Goal: Task Accomplishment & Management: Use online tool/utility

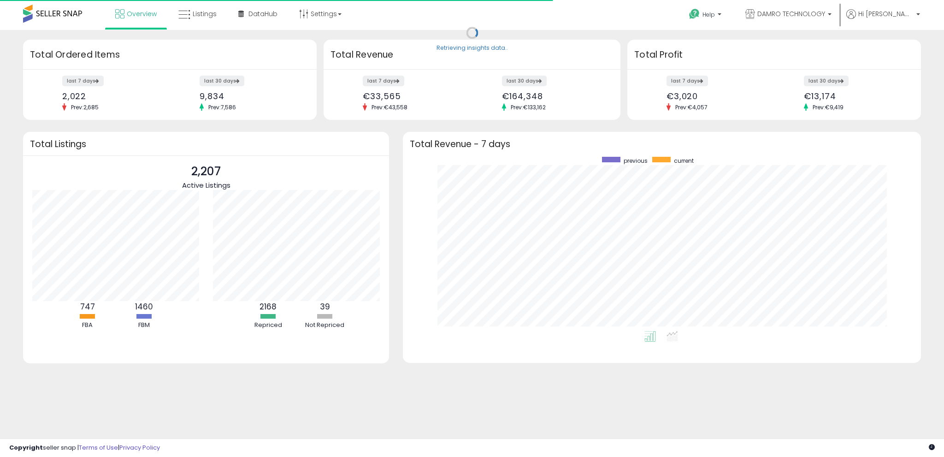
scroll to position [174, 499]
click at [203, 10] on span "Listings" at bounding box center [205, 13] width 24 height 9
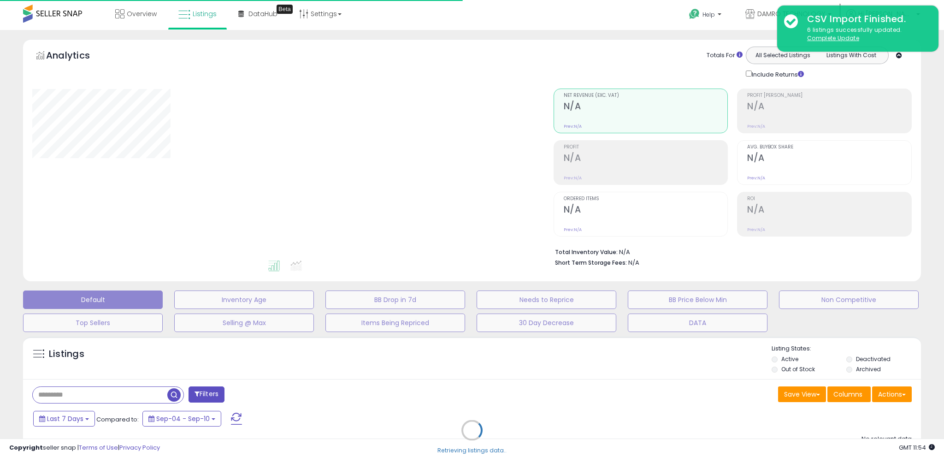
click at [89, 394] on div "Retrieving listings data.." at bounding box center [471, 437] width 911 height 210
click at [81, 390] on div "Retrieving listings data.." at bounding box center [471, 437] width 911 height 210
click at [85, 394] on div "Retrieving listings data.." at bounding box center [471, 437] width 911 height 210
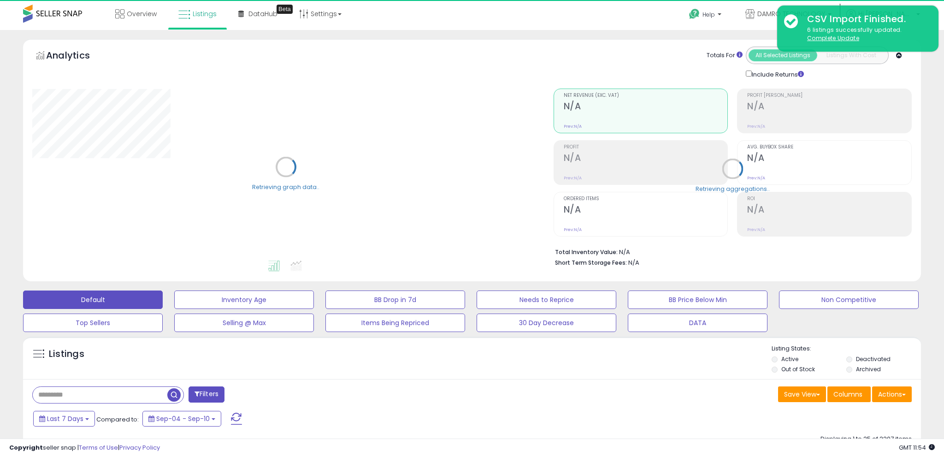
click at [88, 393] on input "text" at bounding box center [100, 395] width 135 height 16
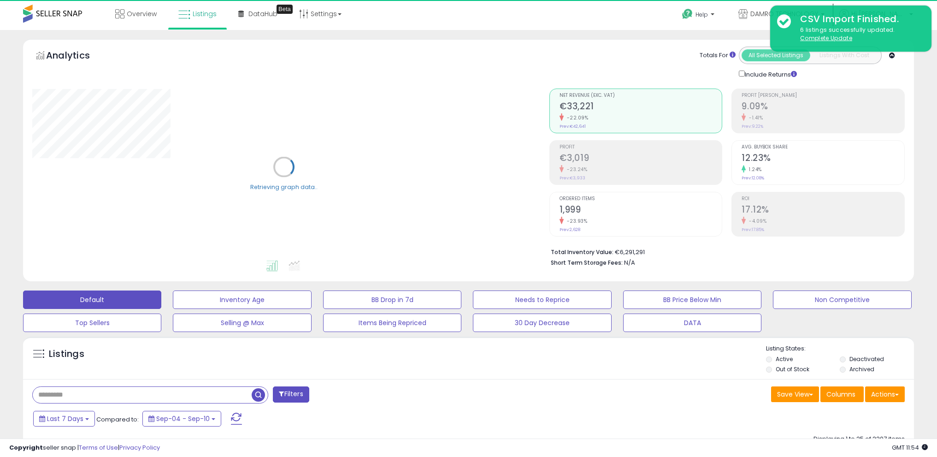
paste input "**********"
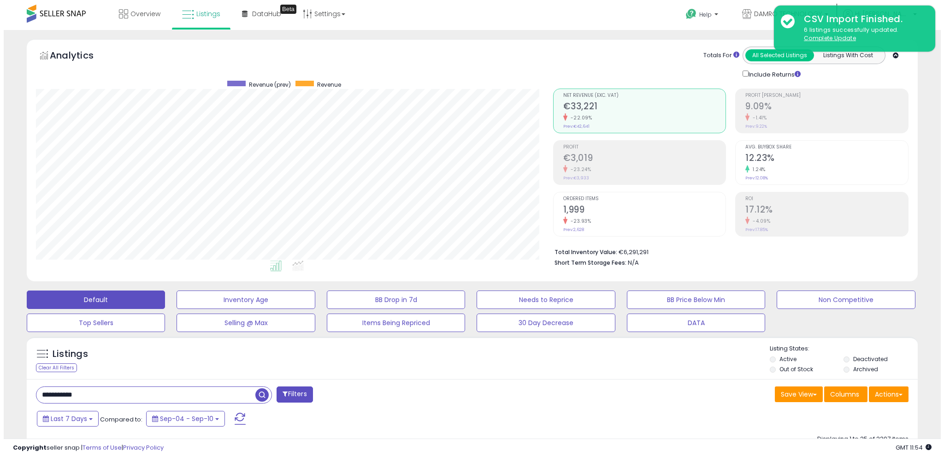
scroll to position [189, 517]
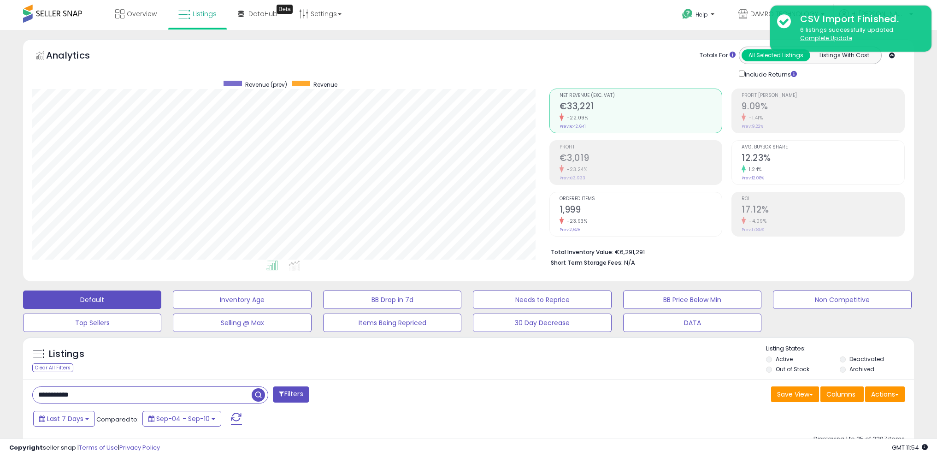
click at [259, 394] on span "button" at bounding box center [258, 394] width 13 height 13
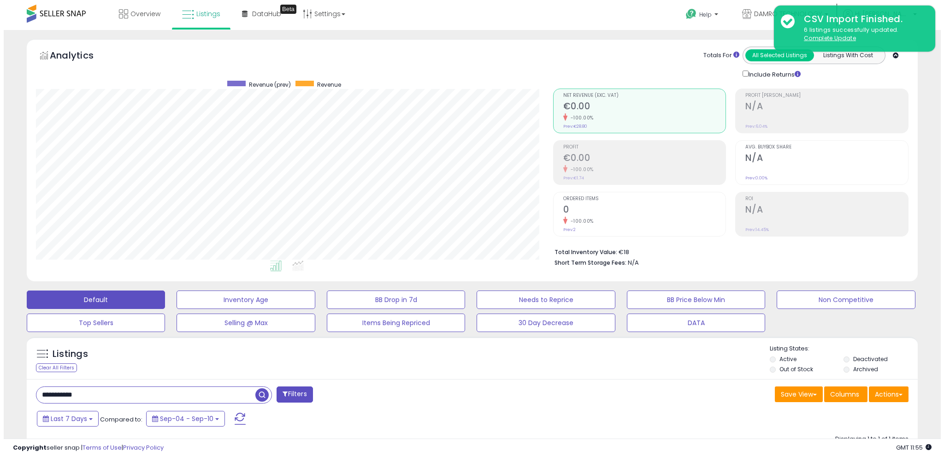
scroll to position [162, 0]
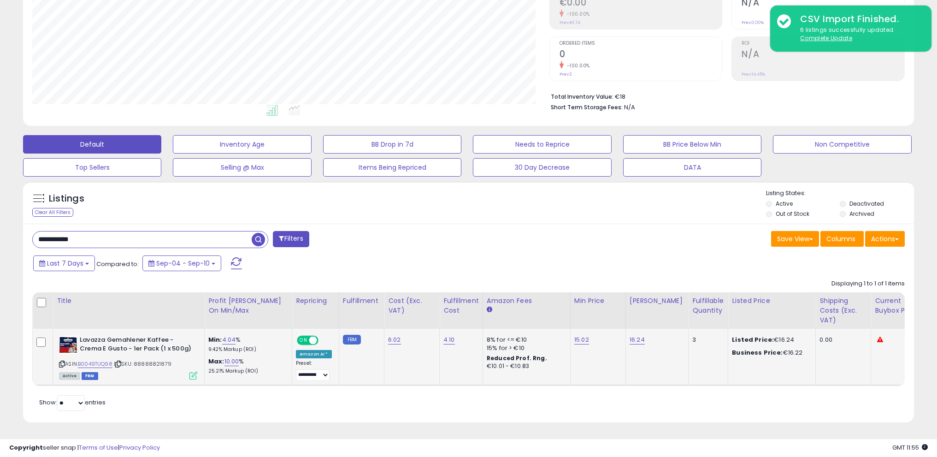
click at [193, 371] on icon at bounding box center [193, 375] width 8 height 8
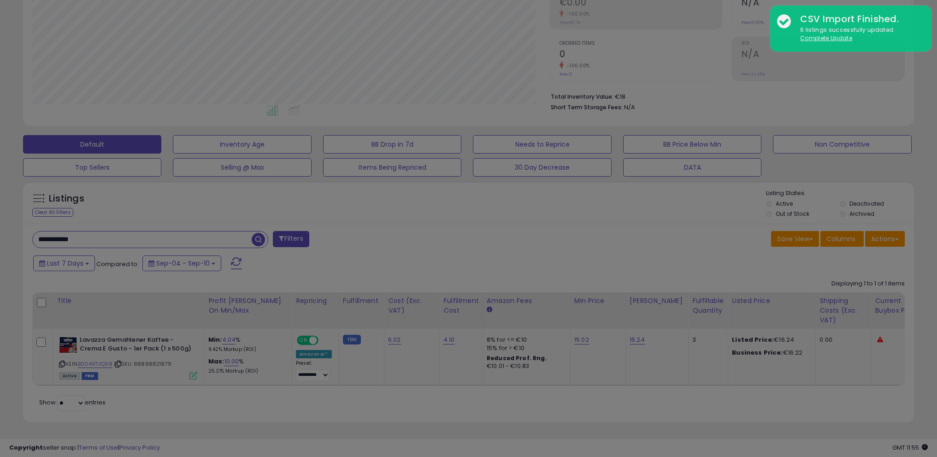
scroll to position [189, 521]
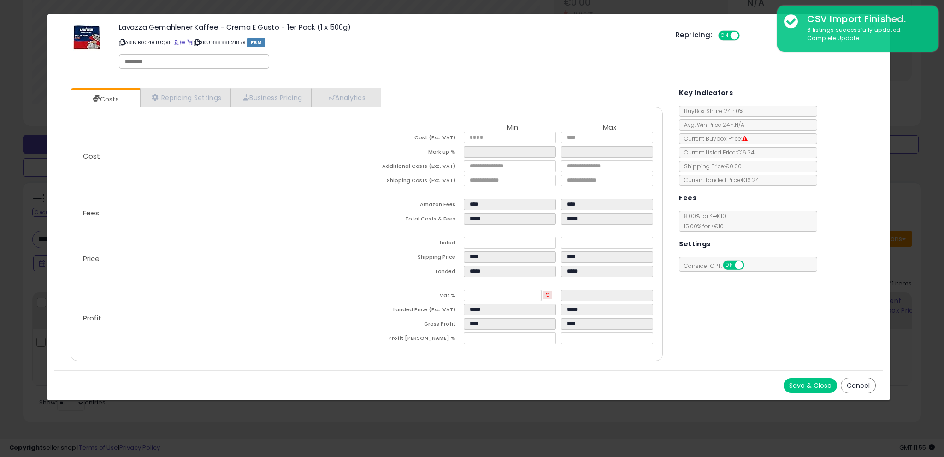
click at [866, 386] on button "Cancel" at bounding box center [857, 385] width 35 height 16
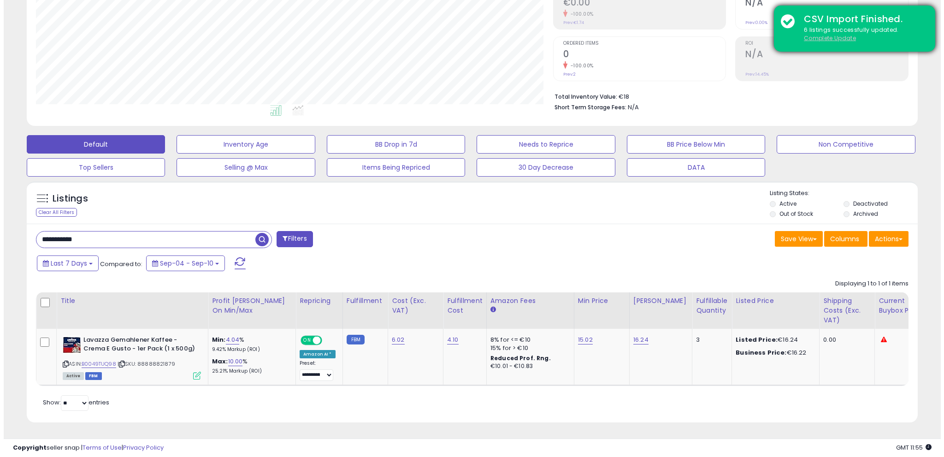
scroll to position [460522, 460194]
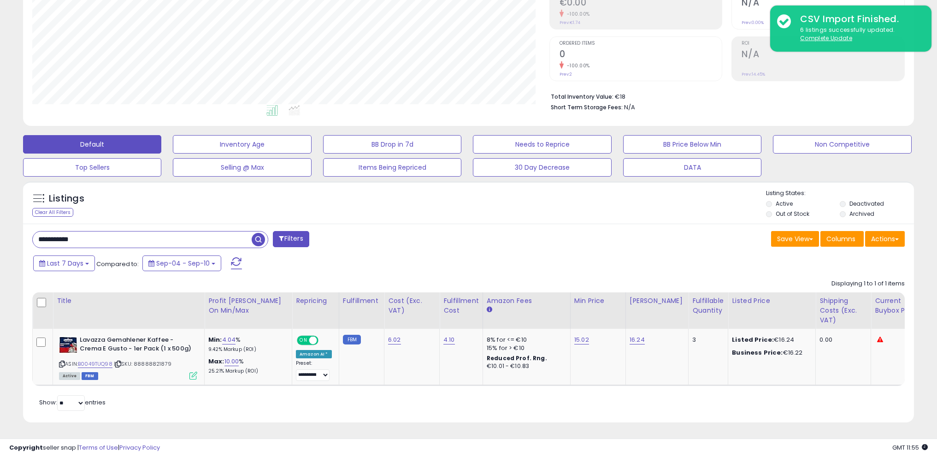
click at [438, 203] on div "Listings Clear All Filters Listing States:" at bounding box center [468, 204] width 891 height 31
click at [104, 360] on link "B0049TUQ98" at bounding box center [95, 364] width 35 height 8
click at [193, 371] on icon at bounding box center [193, 375] width 8 height 8
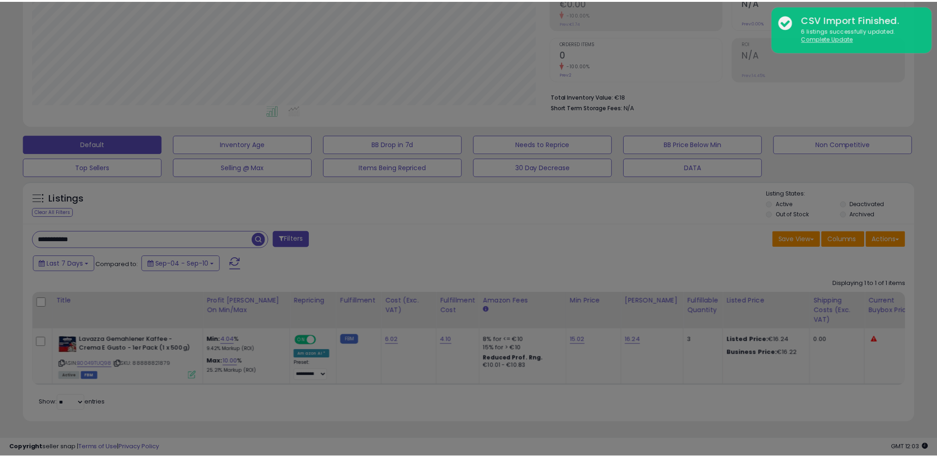
scroll to position [189, 521]
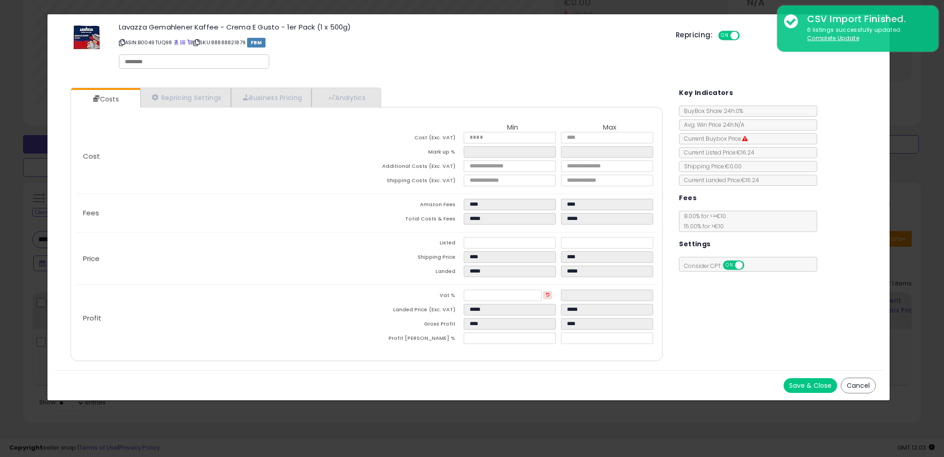
click at [862, 382] on button "Cancel" at bounding box center [857, 385] width 35 height 16
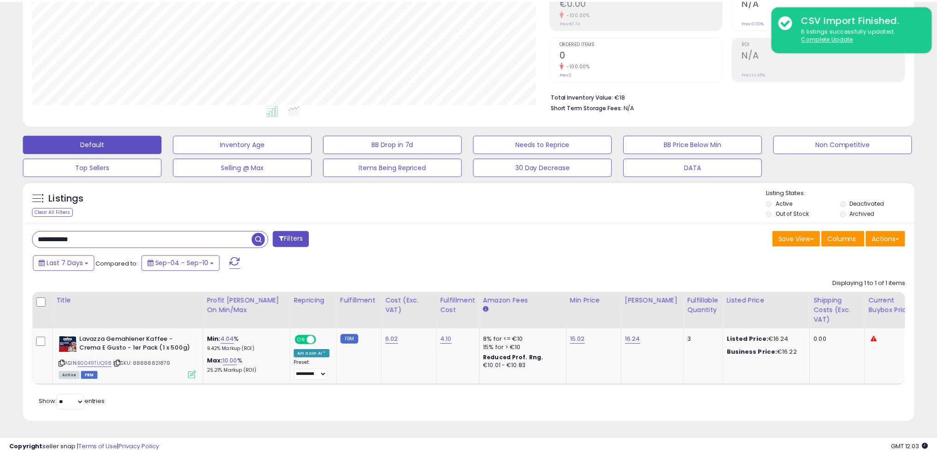
scroll to position [460522, 460194]
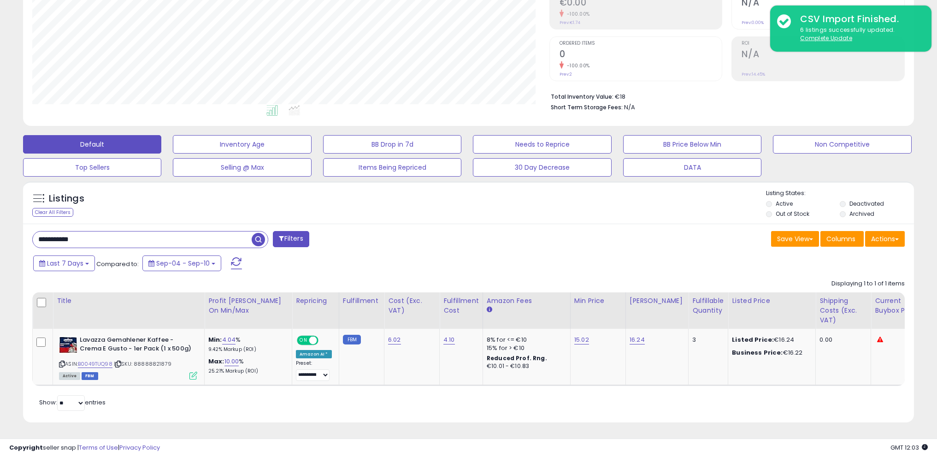
click at [367, 223] on div "**********" at bounding box center [468, 322] width 891 height 199
click at [115, 231] on input "**********" at bounding box center [142, 239] width 219 height 16
paste input "text"
type input "**********"
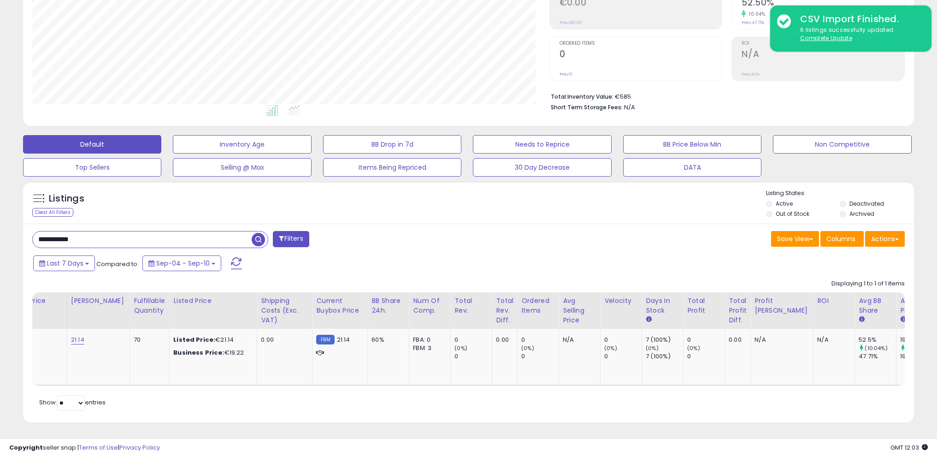
scroll to position [0, 0]
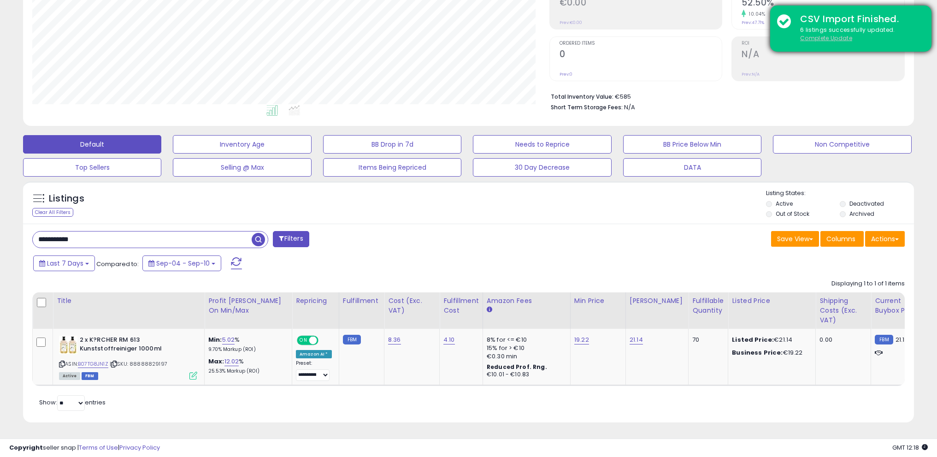
click at [825, 39] on u "Complete Update" at bounding box center [826, 38] width 52 height 8
